Goal: Transaction & Acquisition: Book appointment/travel/reservation

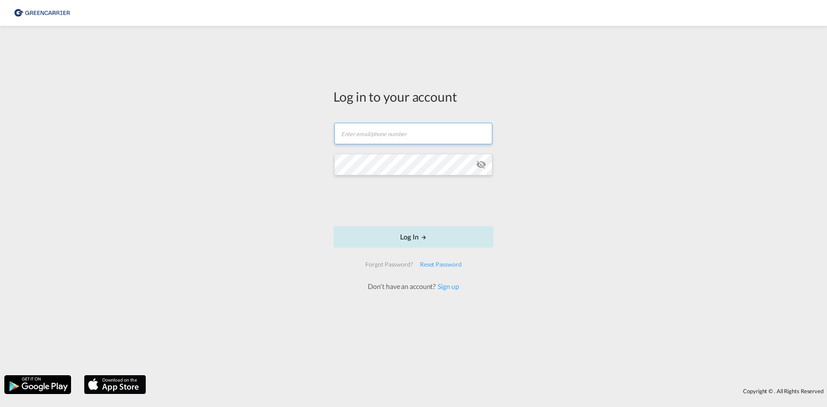
type input "[EMAIL_ADDRESS][DOMAIN_NAME]"
click at [392, 238] on button "Log In" at bounding box center [413, 237] width 160 height 22
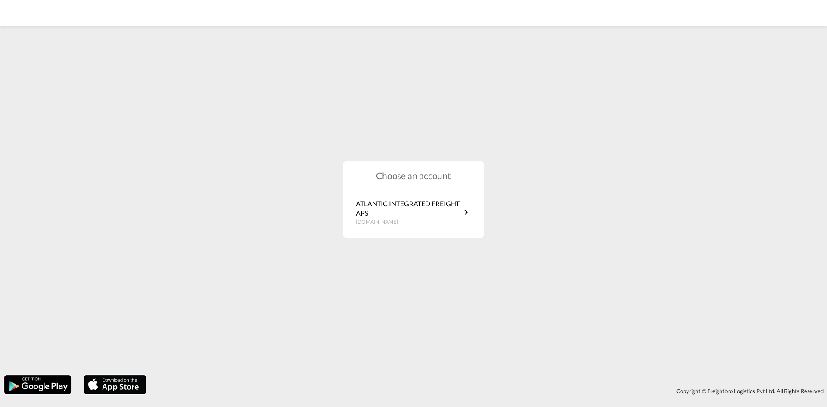
click at [351, 180] on h1 "Choose an account" at bounding box center [413, 175] width 141 height 12
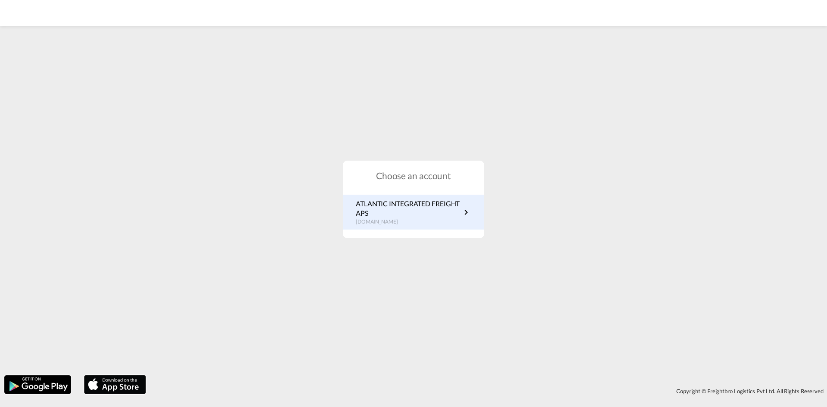
click at [377, 210] on p "ATLANTIC INTEGRATED FREIGHT APS" at bounding box center [408, 208] width 105 height 19
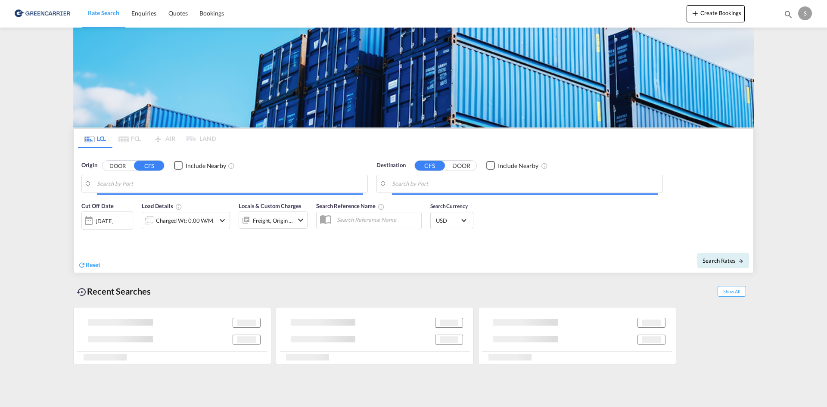
type input "[GEOGRAPHIC_DATA], [GEOGRAPHIC_DATA]"
type input "Busan, KRPUS"
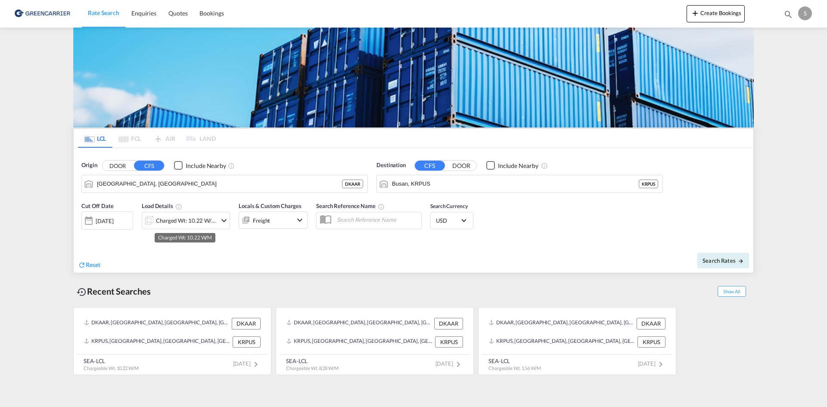
click at [174, 219] on div "Charged Wt: 10.22 W/M" at bounding box center [186, 220] width 61 height 12
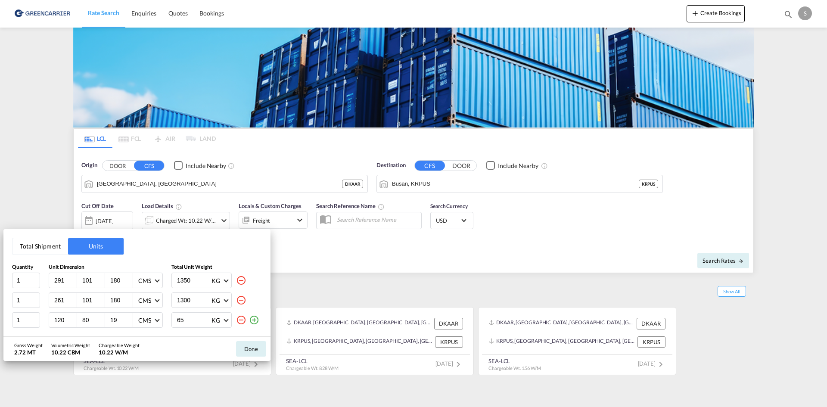
click at [252, 320] on md-icon "icon-plus-circle-outline" at bounding box center [254, 320] width 10 height 10
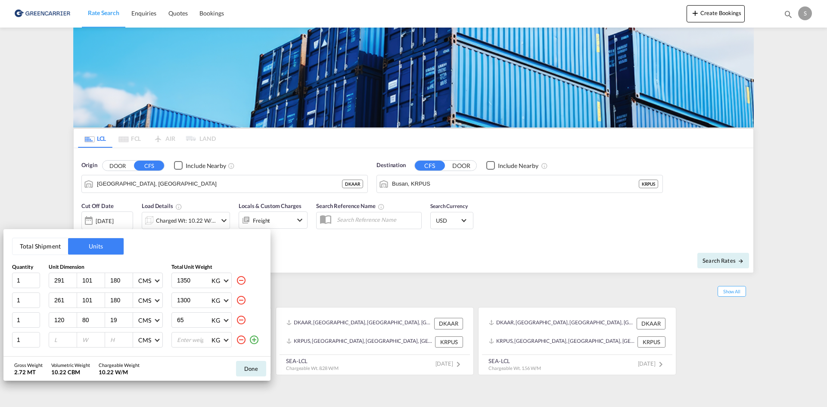
click at [68, 286] on div "291" at bounding box center [63, 280] width 28 height 15
click at [67, 283] on input "291" at bounding box center [64, 281] width 23 height 8
type input "40"
type input "30"
type input "12"
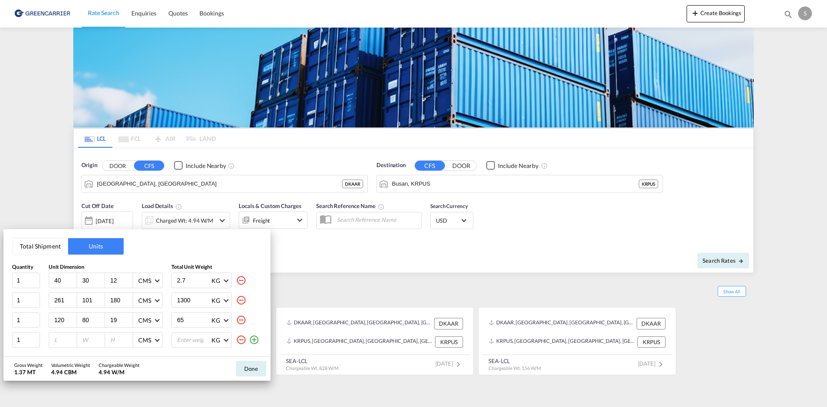
type input "2.7"
type input "120"
type input "80"
type input "30"
type input "150"
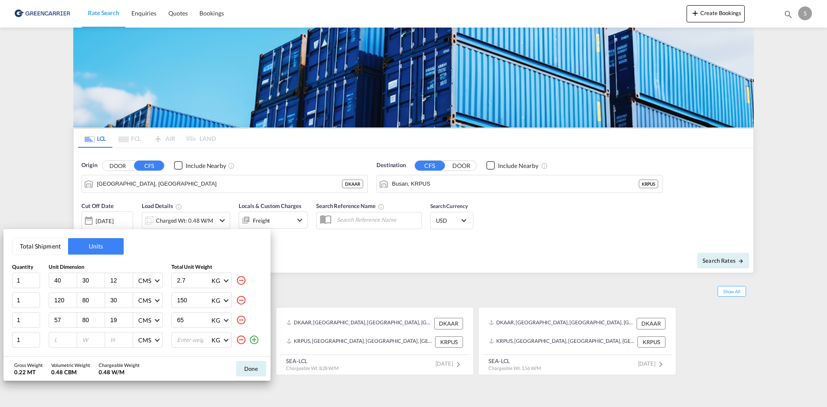
type input "57"
type input "40"
type input "27"
type input "50"
type input "120"
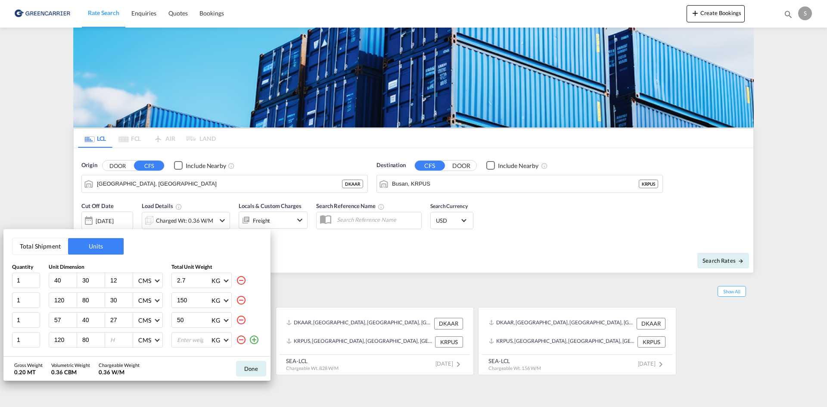
type input "80"
type input "27"
type input "177"
click at [249, 364] on button "Done" at bounding box center [251, 369] width 30 height 16
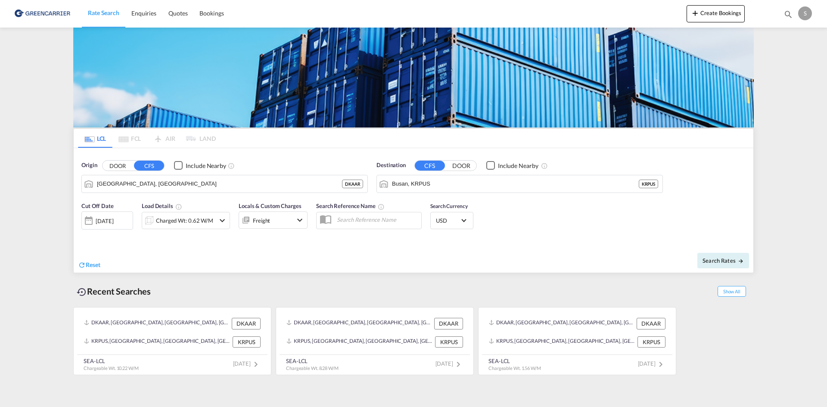
click at [332, 229] on div "Search Reference Name" at bounding box center [369, 218] width 114 height 43
click at [336, 216] on input "text" at bounding box center [376, 219] width 89 height 13
paste input "OADO251917"
type input "OADO251917 cha"
click at [522, 225] on div "Cut Off Date 30 Sep 2025 30/09/2025 Load Details Charged Wt: 0.62 W/M Locals & …" at bounding box center [414, 220] width 680 height 47
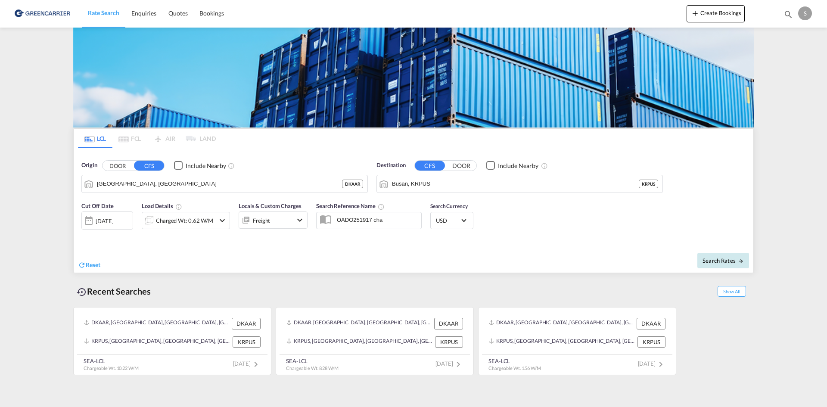
click at [720, 267] on button "Search Rates" at bounding box center [723, 261] width 52 height 16
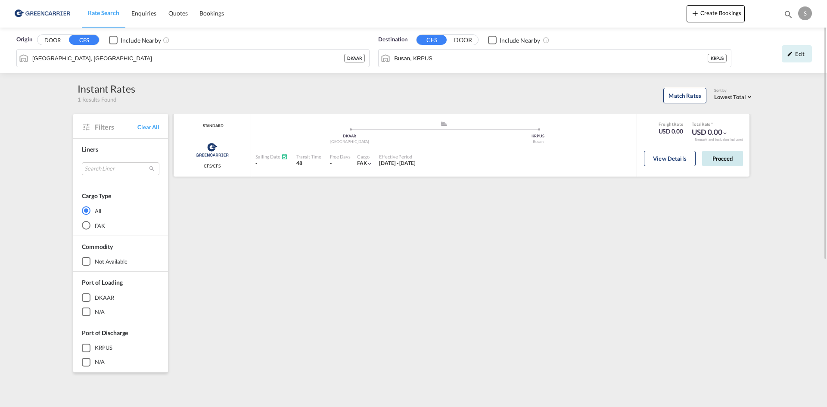
click at [714, 157] on button "Proceed" at bounding box center [722, 159] width 41 height 16
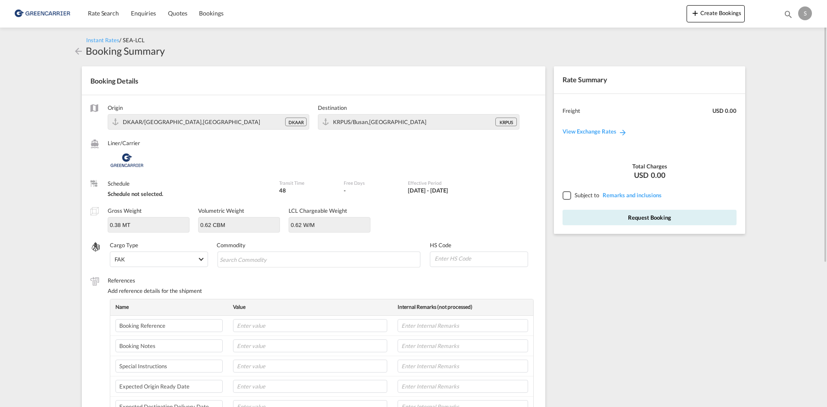
scroll to position [43, 0]
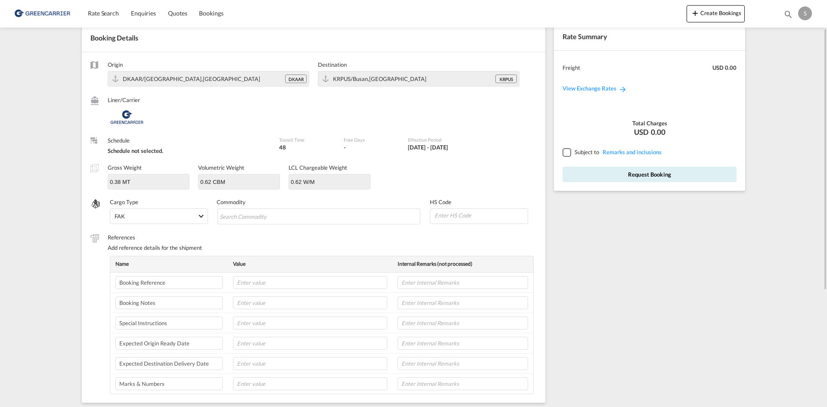
click at [256, 231] on div "Origin DKAAR/Aarhus,Europe DKAAR Destination KRPUS/Busan,Asia Pacific KRPUS Lin…" at bounding box center [313, 227] width 463 height 351
click at [302, 218] on md-chips-wrap "Chips container with autocompletion. Enter the text area, type text to search, …" at bounding box center [318, 216] width 203 height 16
paste input "PARTS AND ACCESSORIES FOR REGULATING"
type input "PARTS AND ACCESSORIES FOR REGULATING"
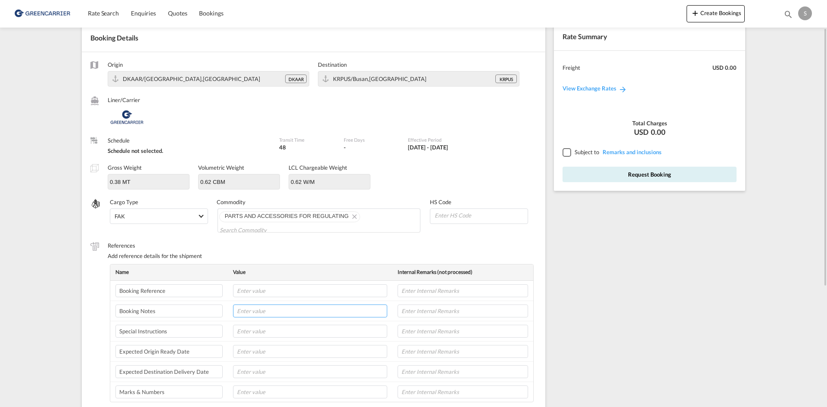
scroll to position [0, 0]
click at [275, 297] on tbody "Booking Reference Booking Notes Special Instructions Expected Origin Ready Date…" at bounding box center [321, 341] width 423 height 121
click at [301, 308] on input "text" at bounding box center [310, 310] width 154 height 13
paste input "WE HAVE RECEIVED THE CONFIRATION, PLEASE ARRANGE THE PICK UP FOR THIS SHIPMENT.…"
type input "WE HAVE RECEIVED THE CONFIRATION, PLEASE ARRANGE THE PICK UP FOR THIS SHIPMENT.…"
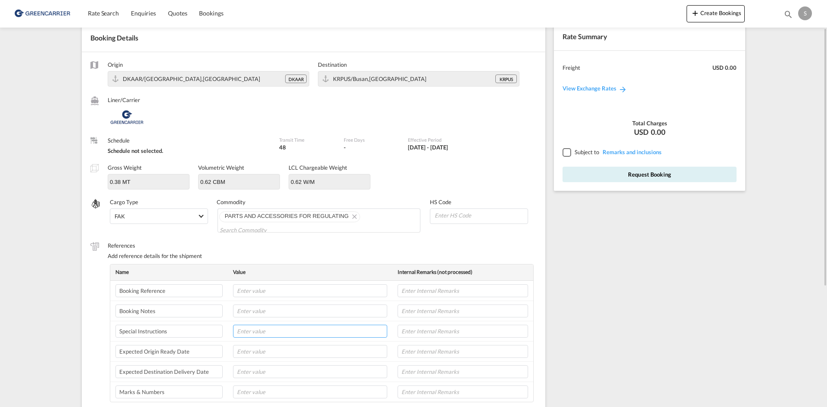
click at [289, 330] on input "text" at bounding box center [310, 331] width 154 height 13
paste input "WE HAVE RECEIVED THE CONFIRATION, PLEASE ARRANGE THE PICK UP FOR THIS SHIPMENT.…"
type input "WE HAVE RECEIVED THE CONFIRATION, PLEASE ARRANGE THE PICK UP FOR THIS SHIPMENT.…"
click at [304, 253] on div "Add reference details for the shipment" at bounding box center [322, 256] width 429 height 8
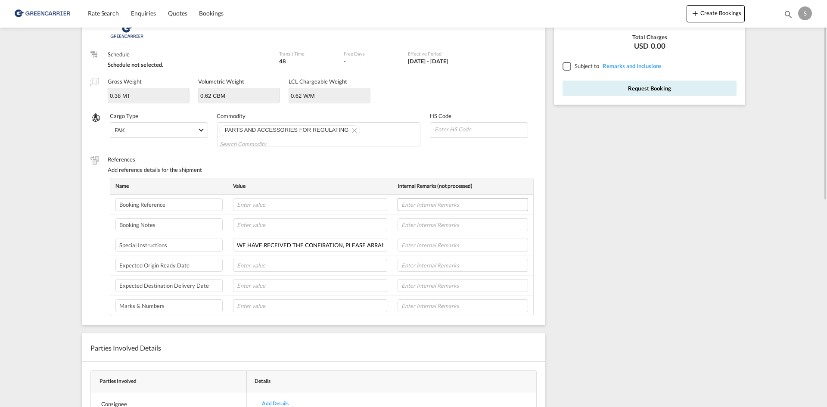
scroll to position [0, 0]
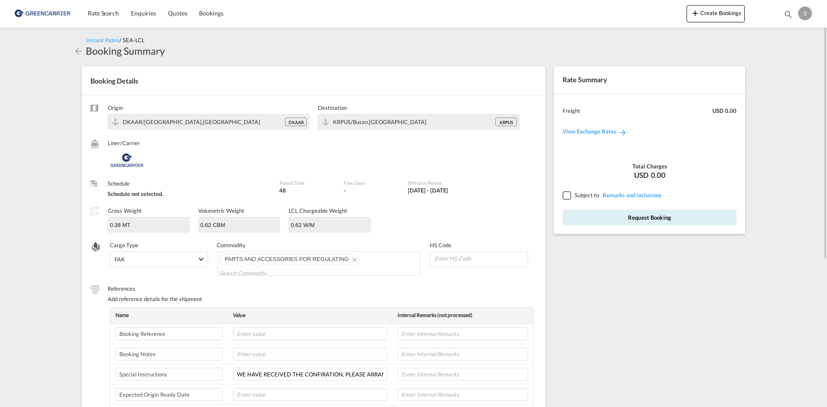
click at [568, 191] on div at bounding box center [566, 195] width 8 height 8
click at [579, 212] on button "Request Booking" at bounding box center [649, 218] width 174 height 16
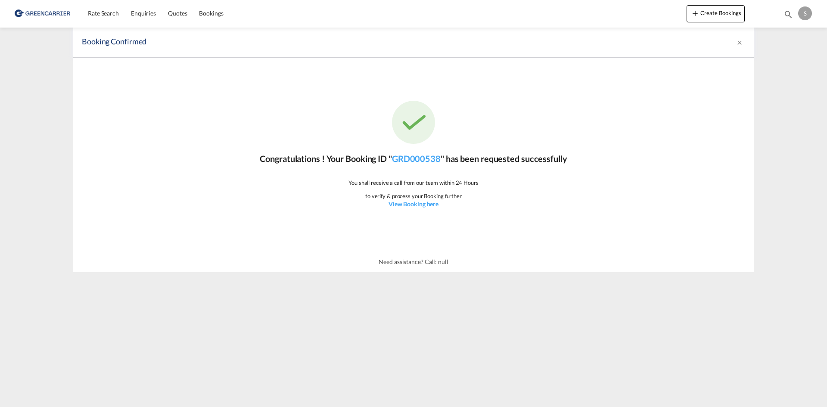
click at [240, 215] on div "Congratulations ! Your Booking ID " GRD000538 " has been requested successfully…" at bounding box center [413, 155] width 680 height 194
